Goal: Transaction & Acquisition: Purchase product/service

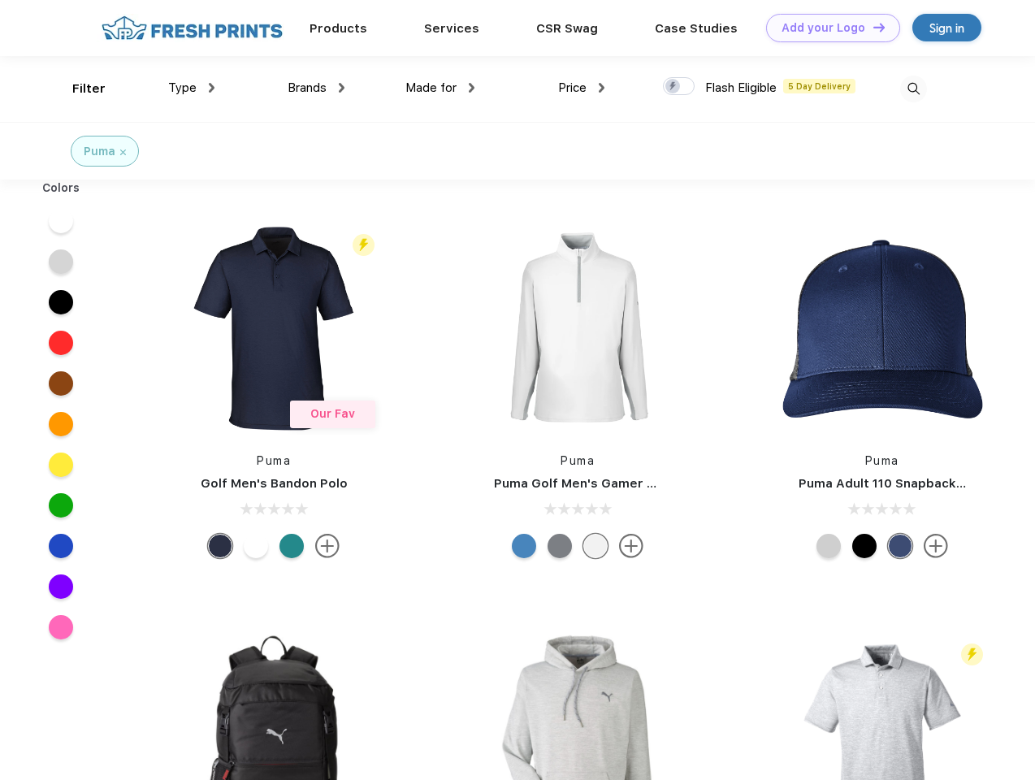
click at [827, 28] on link "Add your Logo Design Tool" at bounding box center [833, 28] width 134 height 28
click at [0, 0] on div "Design Tool" at bounding box center [0, 0] width 0 height 0
click at [872, 27] on link "Add your Logo Design Tool" at bounding box center [833, 28] width 134 height 28
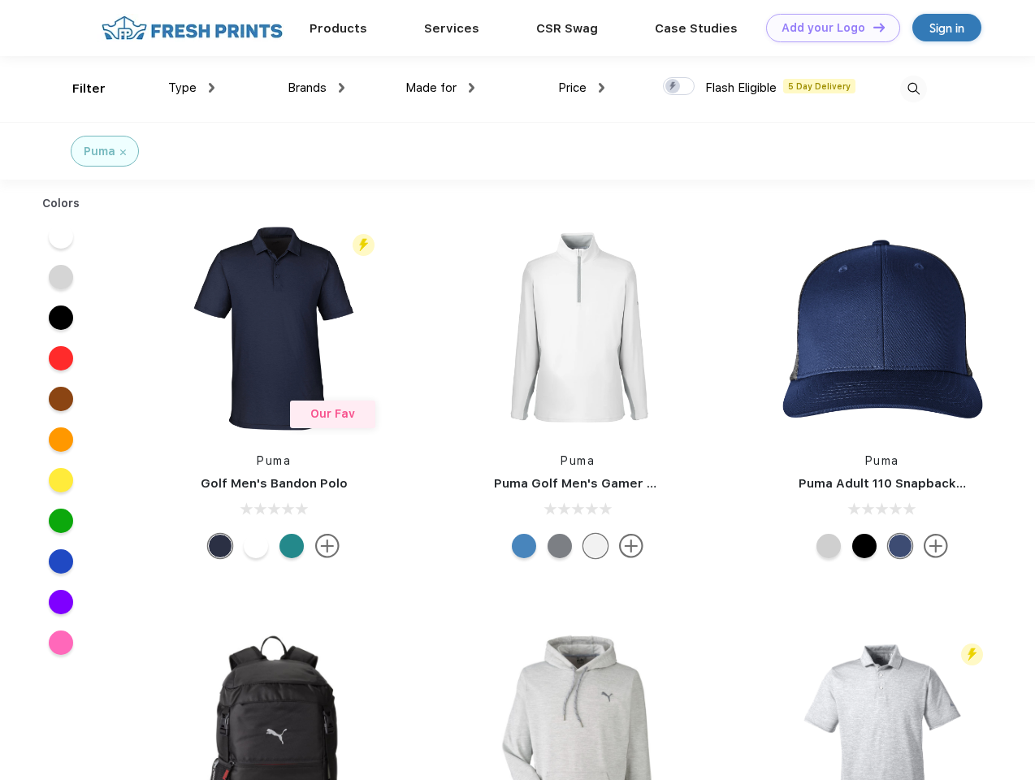
click at [78, 89] on div "Filter" at bounding box center [88, 89] width 33 height 19
click at [192, 88] on span "Type" at bounding box center [182, 87] width 28 height 15
click at [316, 88] on span "Brands" at bounding box center [307, 87] width 39 height 15
click at [440, 88] on span "Made for" at bounding box center [430, 87] width 51 height 15
click at [582, 88] on span "Price" at bounding box center [572, 87] width 28 height 15
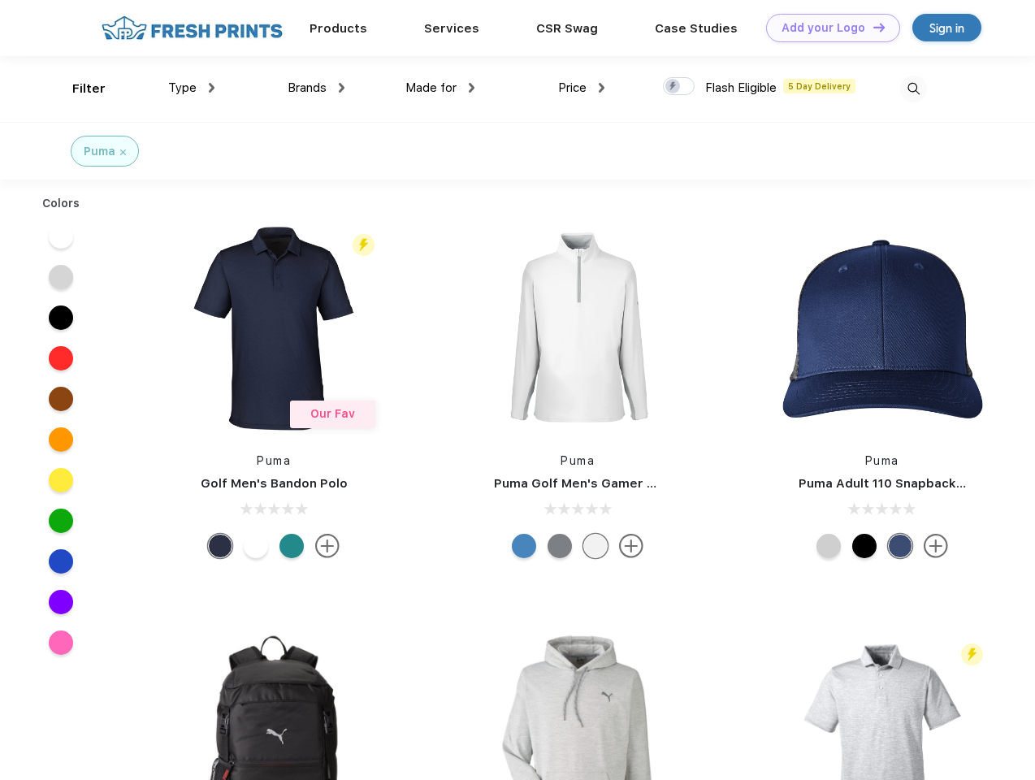
click at [679, 87] on div at bounding box center [679, 86] width 32 height 18
click at [673, 87] on input "checkbox" at bounding box center [668, 81] width 11 height 11
click at [913, 89] on img at bounding box center [913, 89] width 27 height 27
